Goal: Transaction & Acquisition: Book appointment/travel/reservation

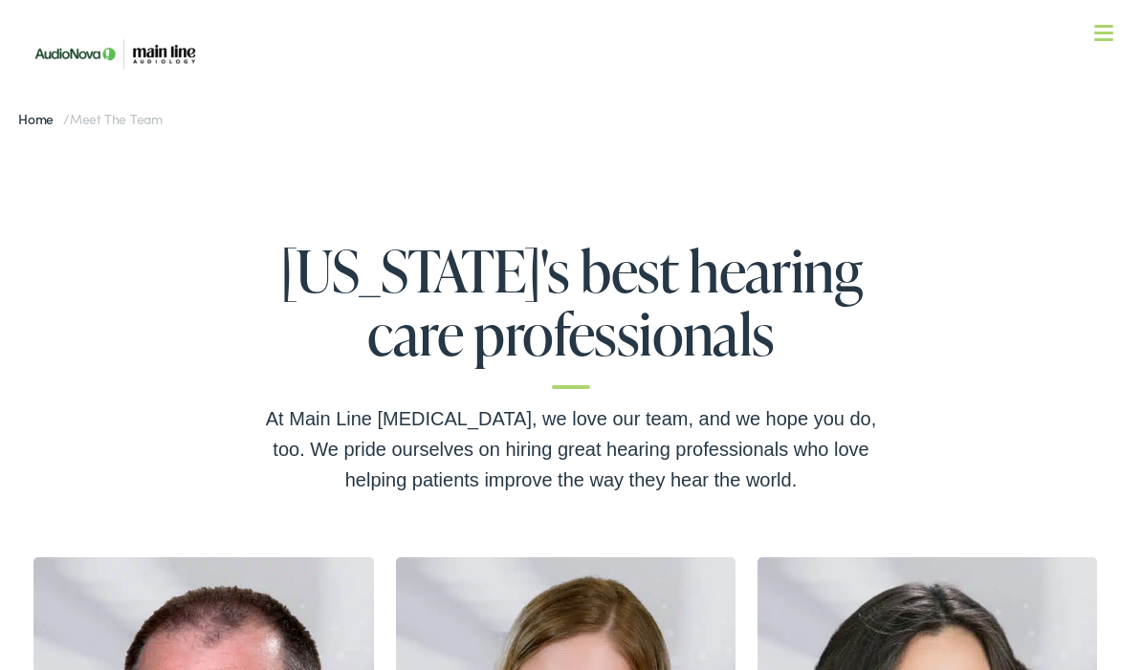
click at [1100, 43] on div at bounding box center [1103, 34] width 19 height 19
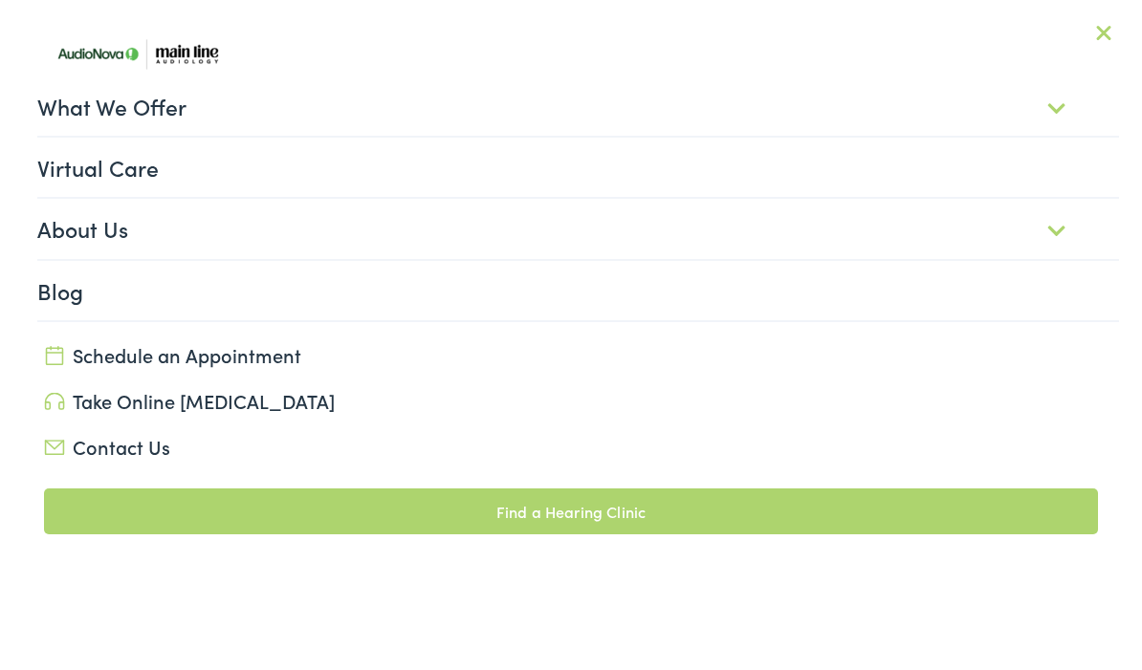
click at [114, 446] on link "Contact Us" at bounding box center [571, 446] width 1054 height 27
click at [113, 347] on link "Schedule an Appointment" at bounding box center [571, 354] width 1054 height 27
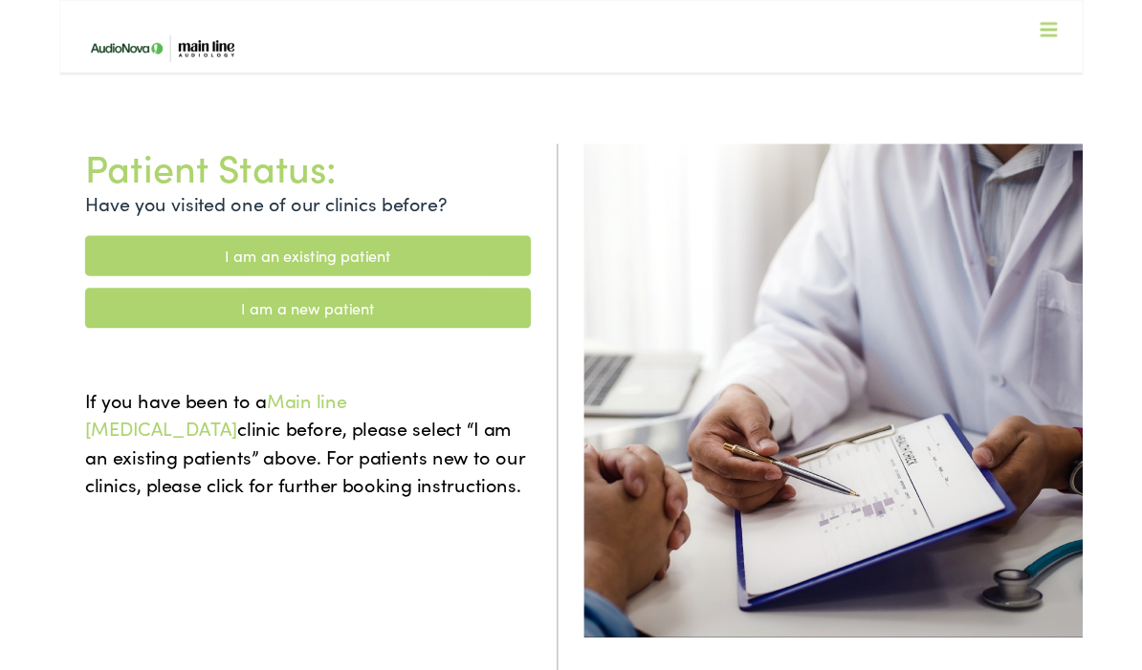
scroll to position [52, 0]
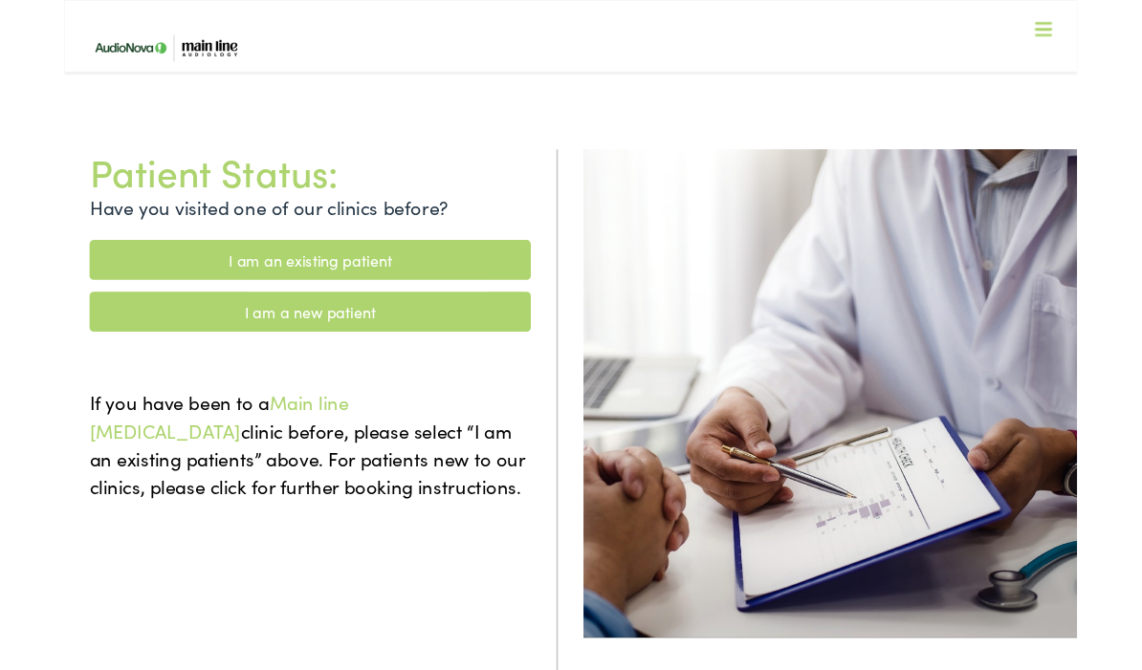
click at [109, 338] on link "I am a new patient" at bounding box center [277, 351] width 497 height 45
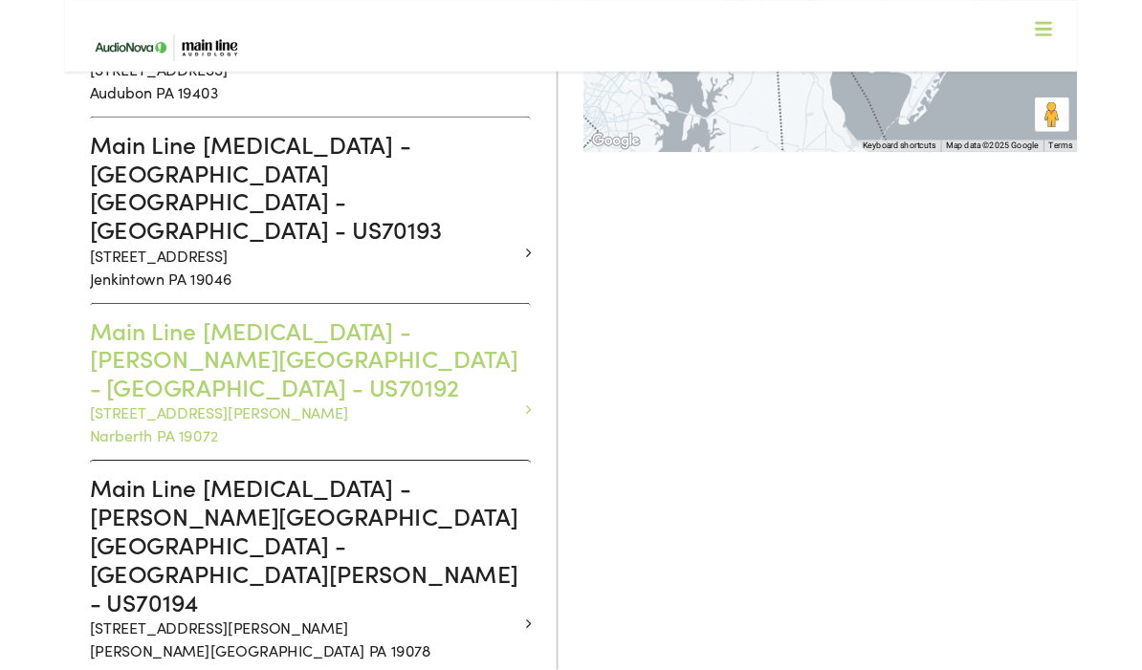
scroll to position [653, 0]
click at [88, 357] on h3 "Main Line [MEDICAL_DATA] - [PERSON_NAME][GEOGRAPHIC_DATA] - [GEOGRAPHIC_DATA] -…" at bounding box center [270, 405] width 483 height 97
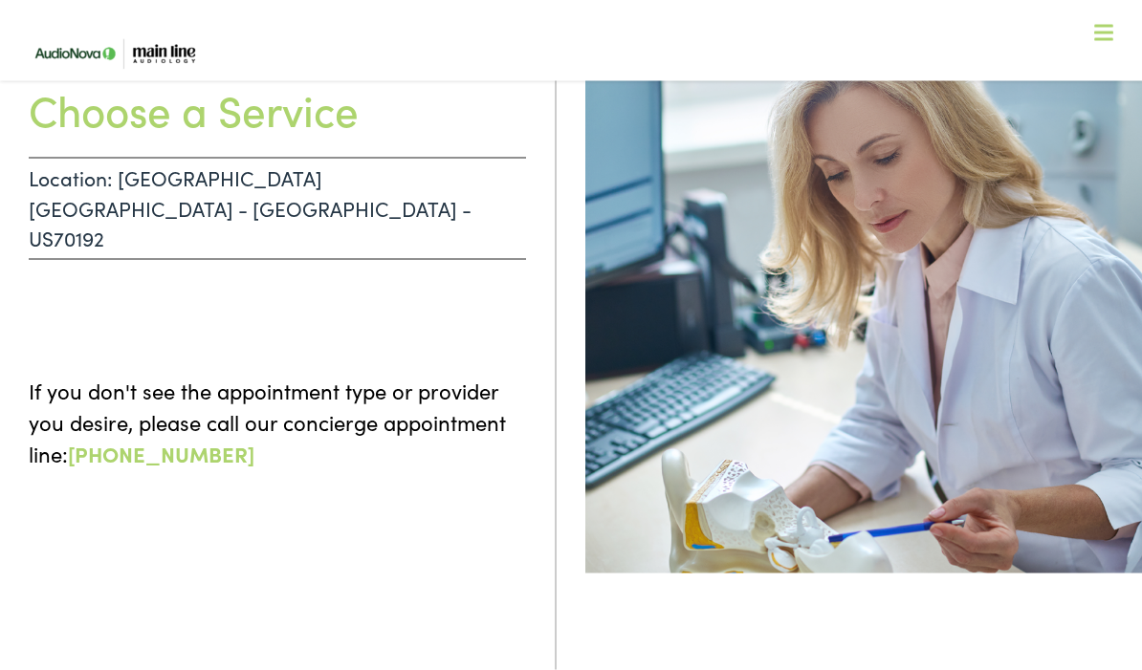
scroll to position [179, 0]
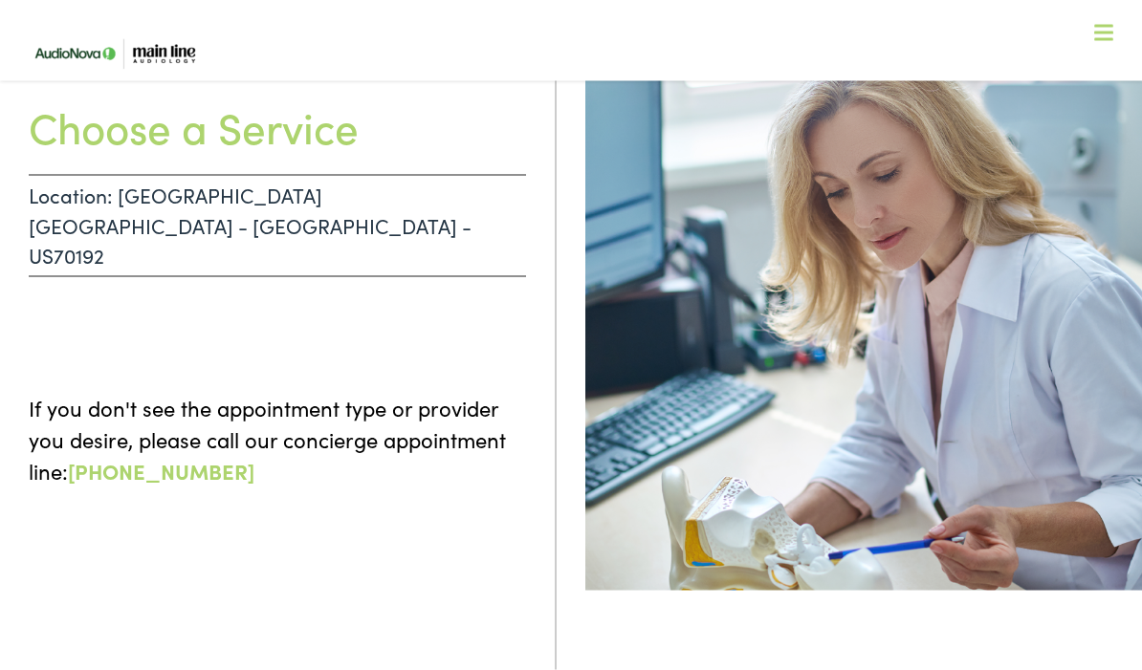
click at [88, 193] on p "Location: [GEOGRAPHIC_DATA] [GEOGRAPHIC_DATA] - [GEOGRAPHIC_DATA] - US70192" at bounding box center [277, 226] width 497 height 102
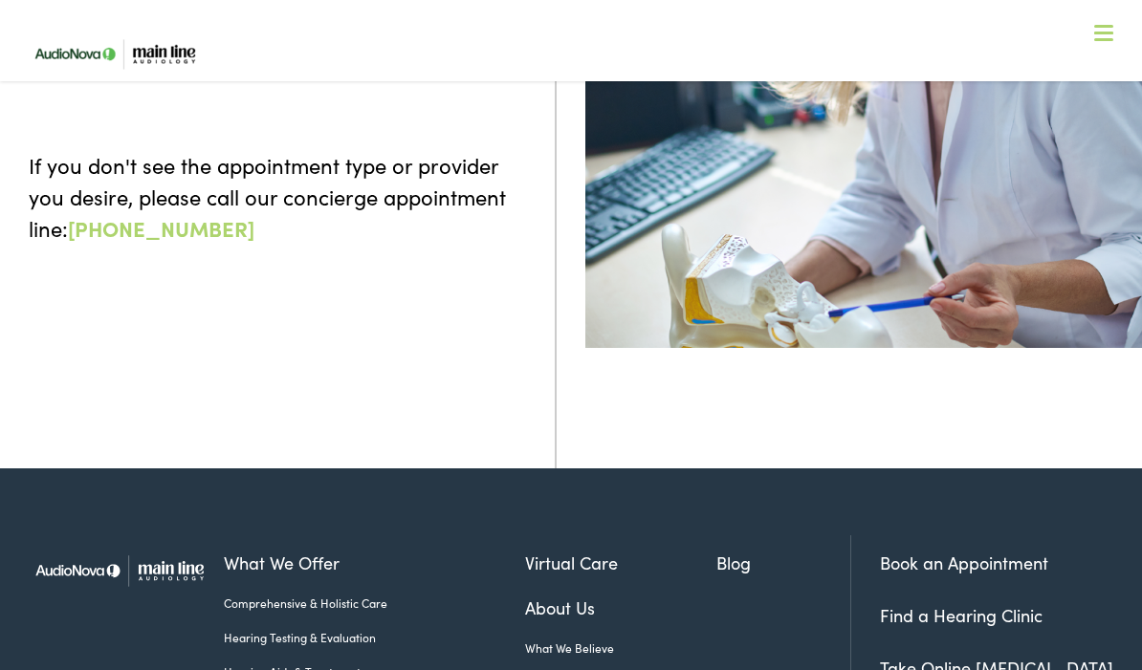
scroll to position [0, 0]
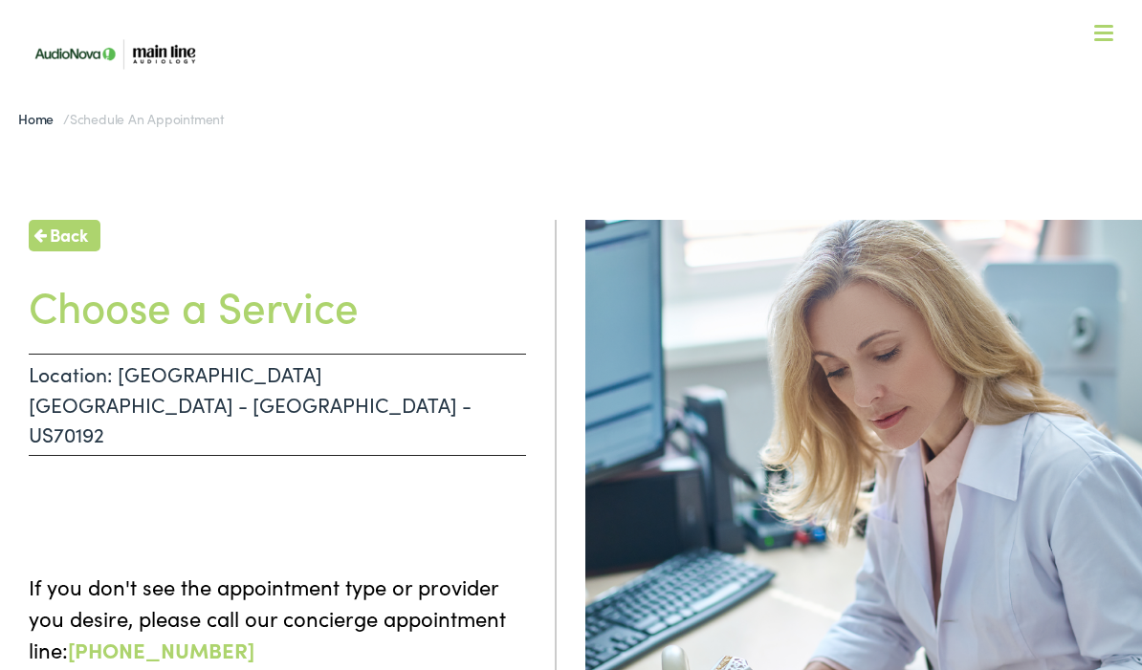
click at [1101, 37] on div at bounding box center [1103, 34] width 19 height 19
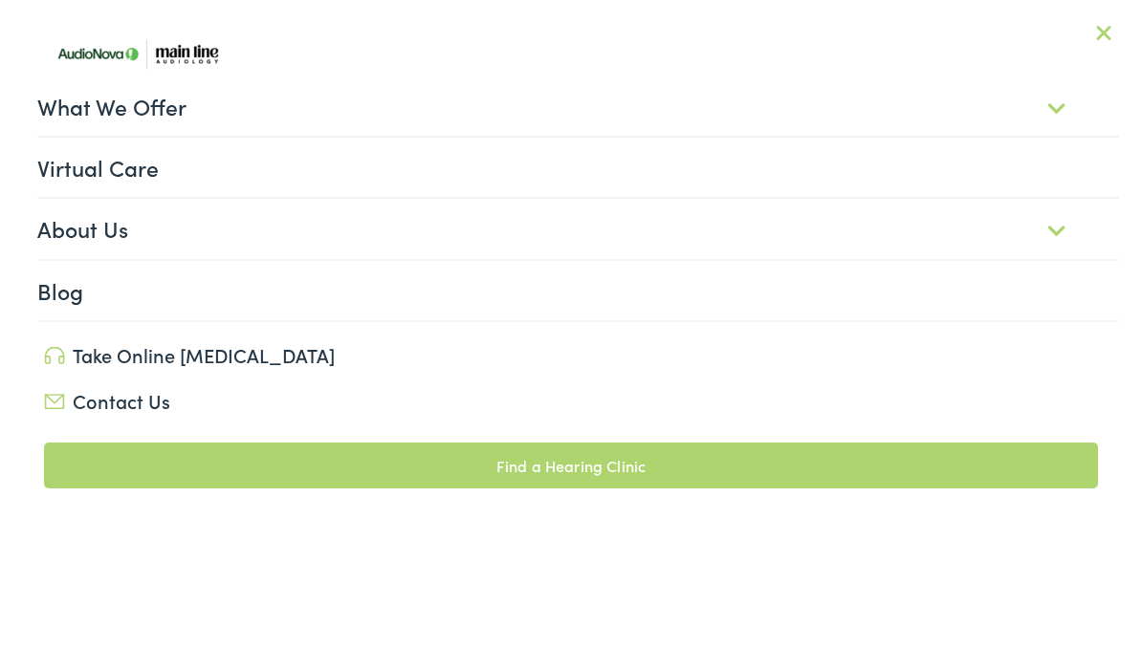
click at [152, 349] on link "Take Online [MEDICAL_DATA]" at bounding box center [571, 354] width 1054 height 27
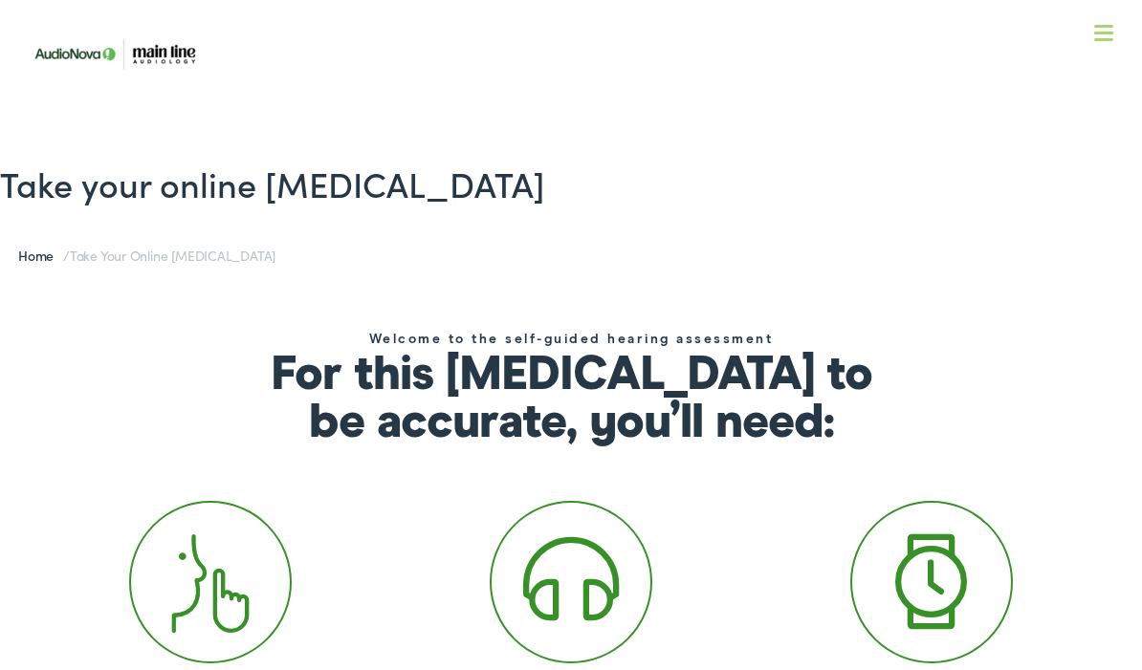
click at [1096, 31] on div at bounding box center [1103, 34] width 19 height 19
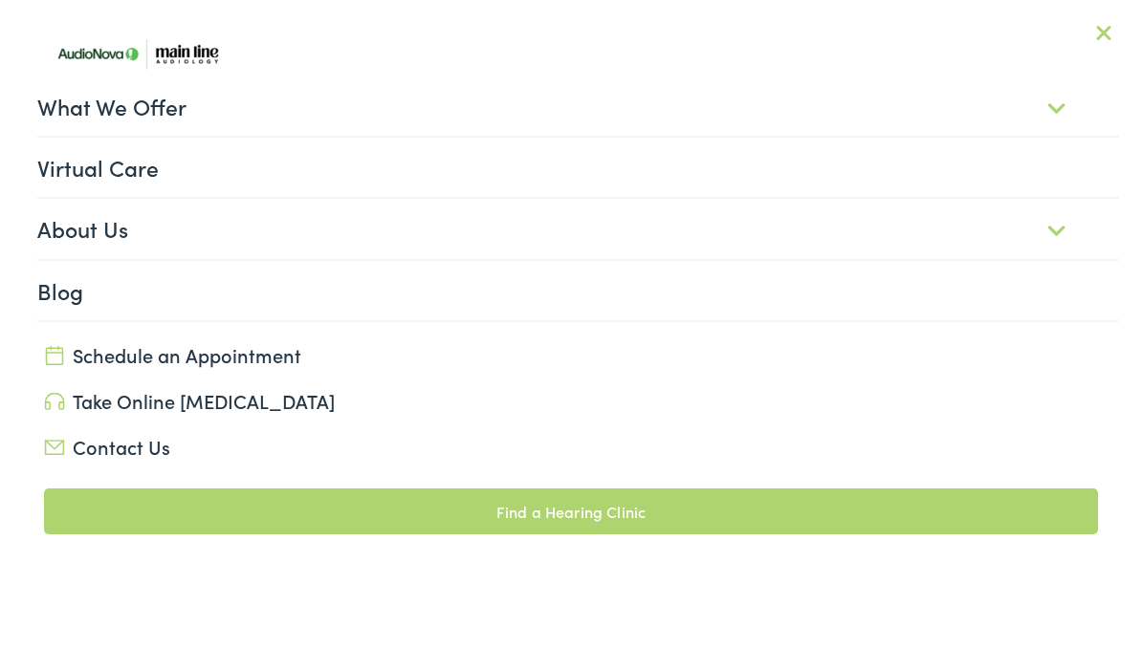
click at [89, 244] on link "About Us" at bounding box center [577, 228] width 1081 height 59
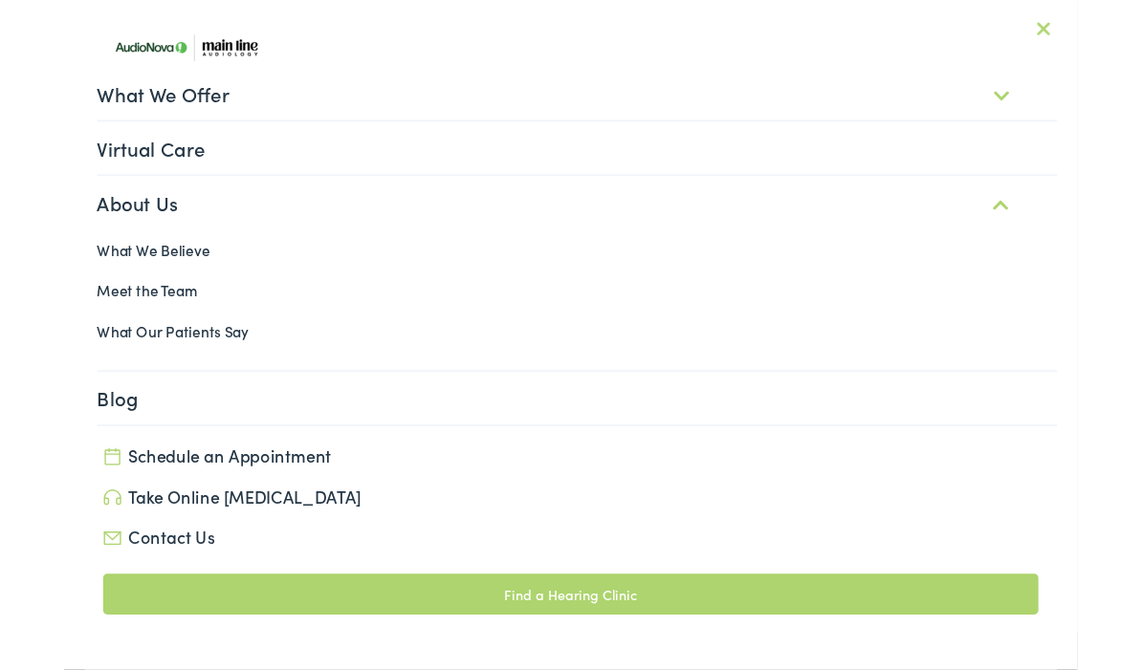
scroll to position [342, 0]
click at [109, 593] on link "Contact Us" at bounding box center [571, 605] width 1054 height 27
